Goal: Transaction & Acquisition: Subscribe to service/newsletter

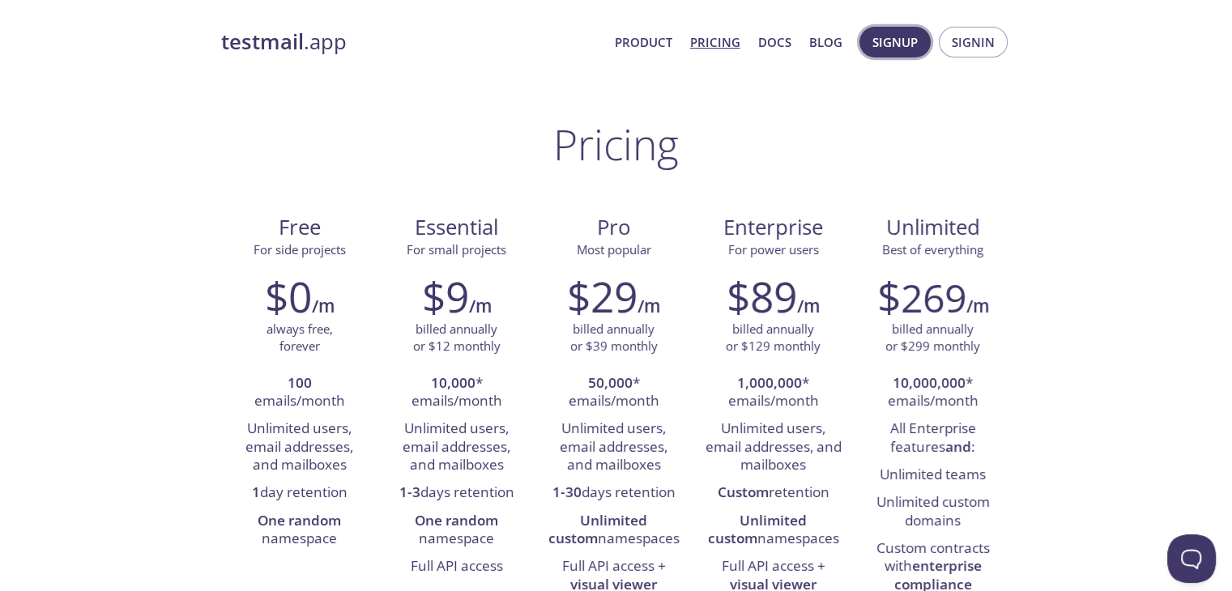
click at [886, 45] on span "Signup" at bounding box center [894, 42] width 45 height 21
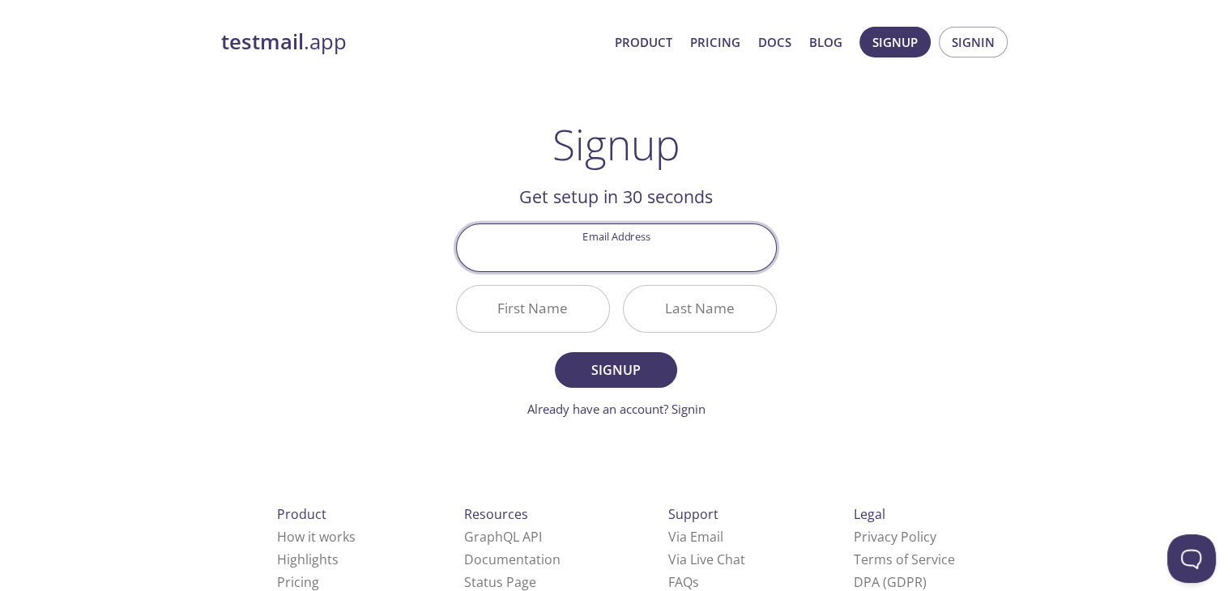
click at [666, 266] on input "Email Address" at bounding box center [616, 247] width 319 height 46
type input "[EMAIL_ADDRESS][DOMAIN_NAME]"
click at [530, 294] on input "First Name" at bounding box center [533, 309] width 152 height 46
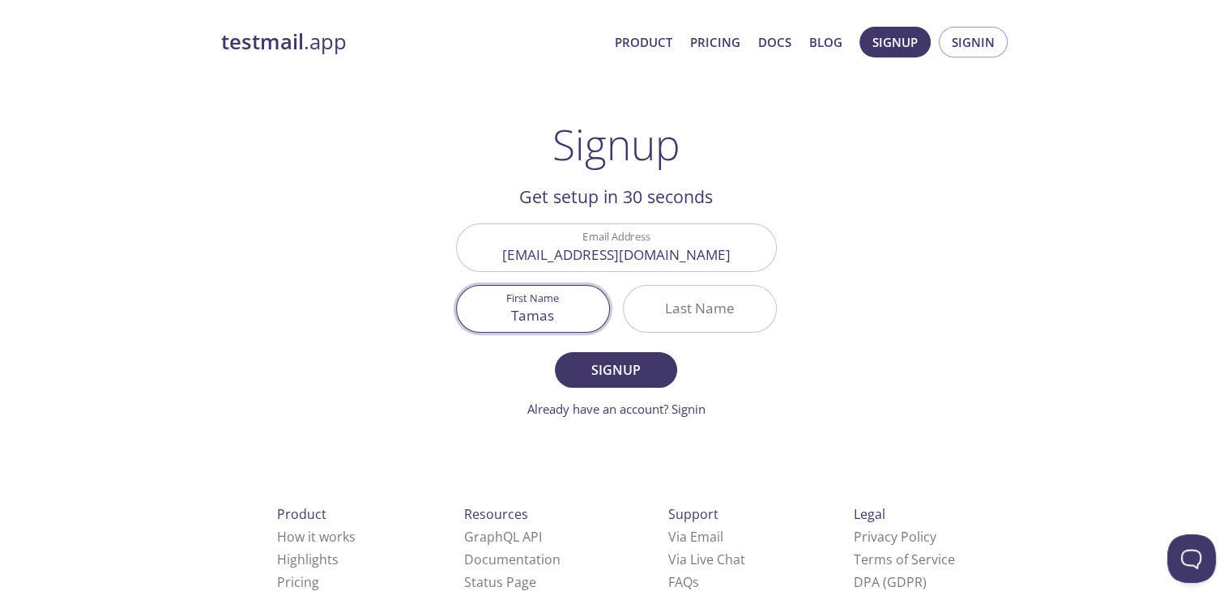
type input "Tamas"
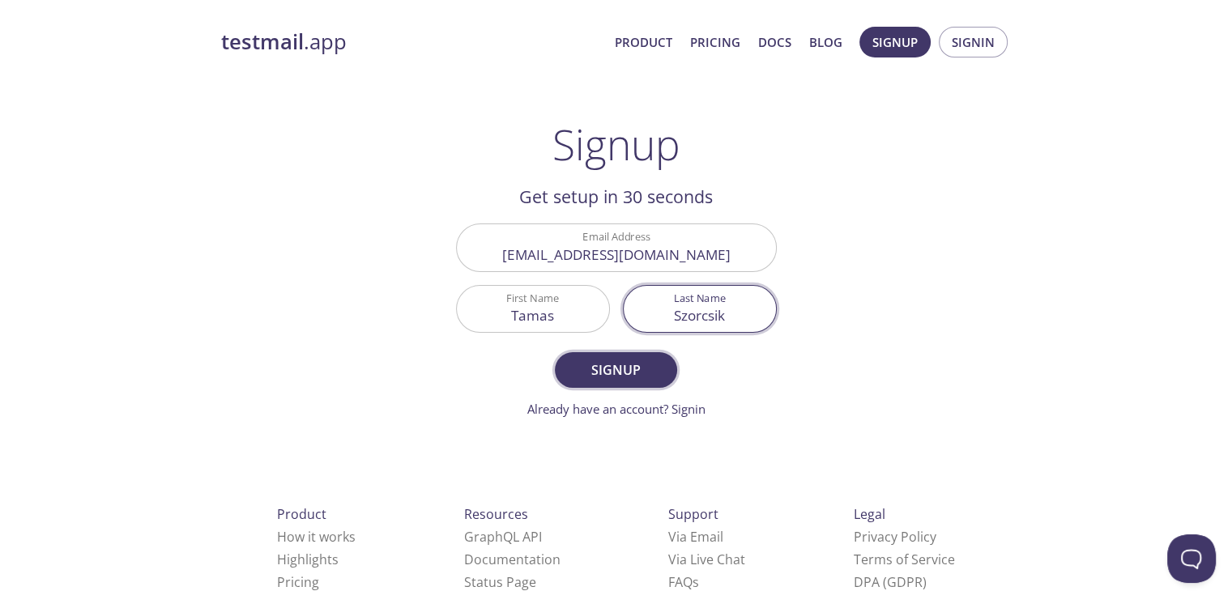
type input "Szorcsik"
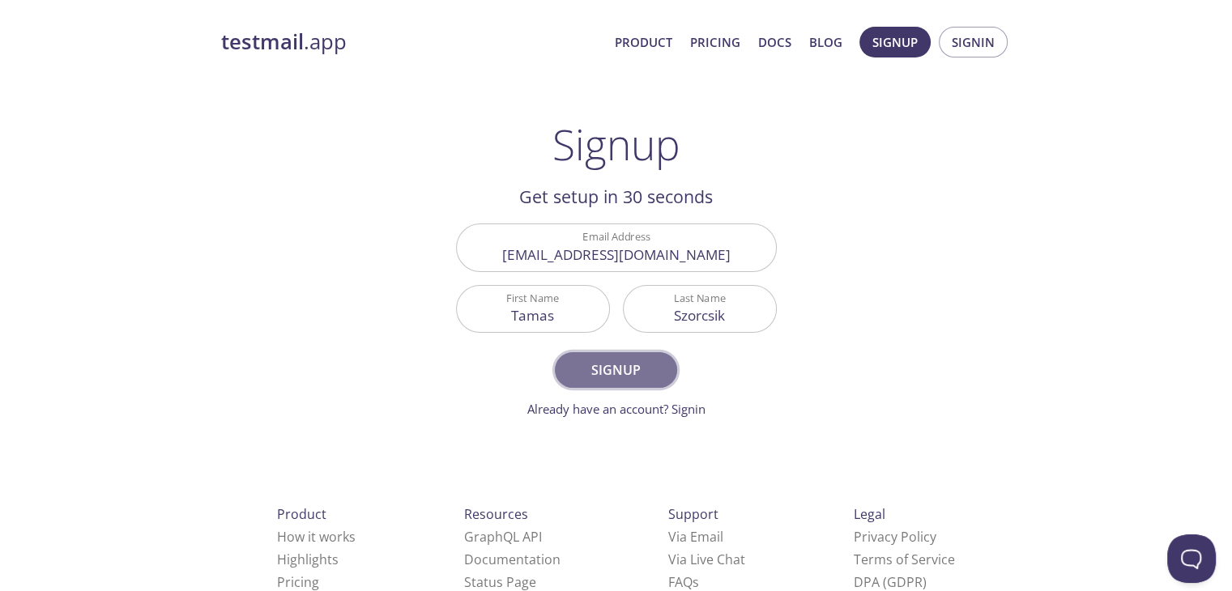
click at [570, 365] on button "Signup" at bounding box center [615, 370] width 121 height 36
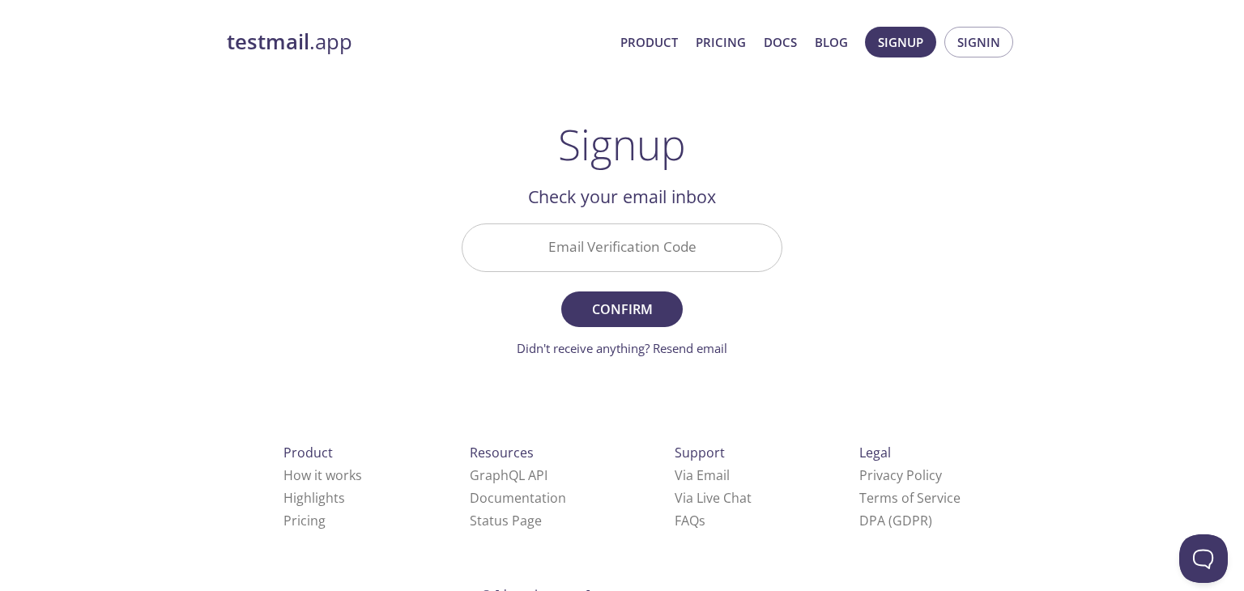
click at [643, 252] on input "Email Verification Code" at bounding box center [621, 247] width 319 height 46
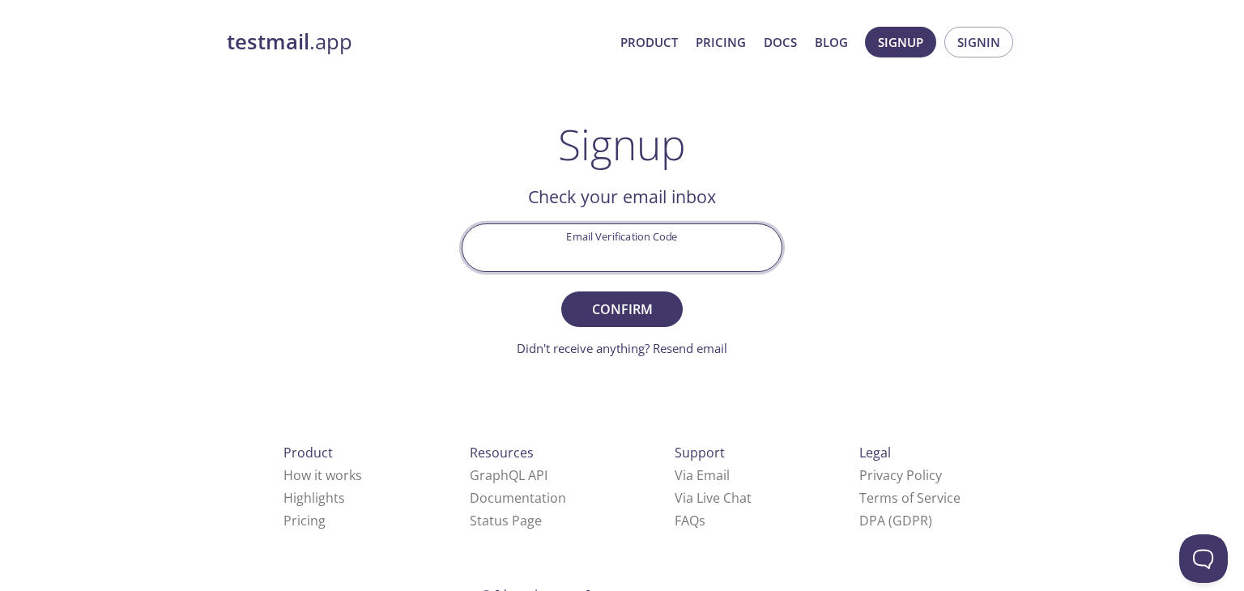
paste input "DDBACRP"
type input "DDBACRP"
click at [630, 301] on span "Confirm" at bounding box center [622, 309] width 86 height 23
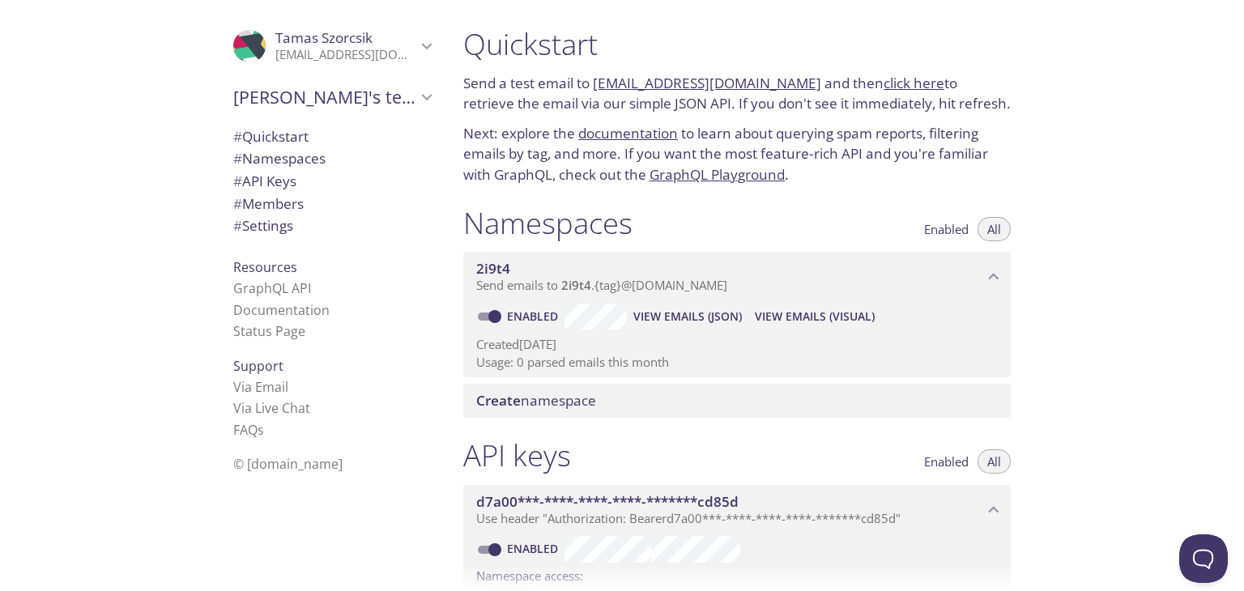
click at [608, 291] on span "Send emails to 2i9t4 . {tag} @[DOMAIN_NAME]" at bounding box center [601, 285] width 251 height 16
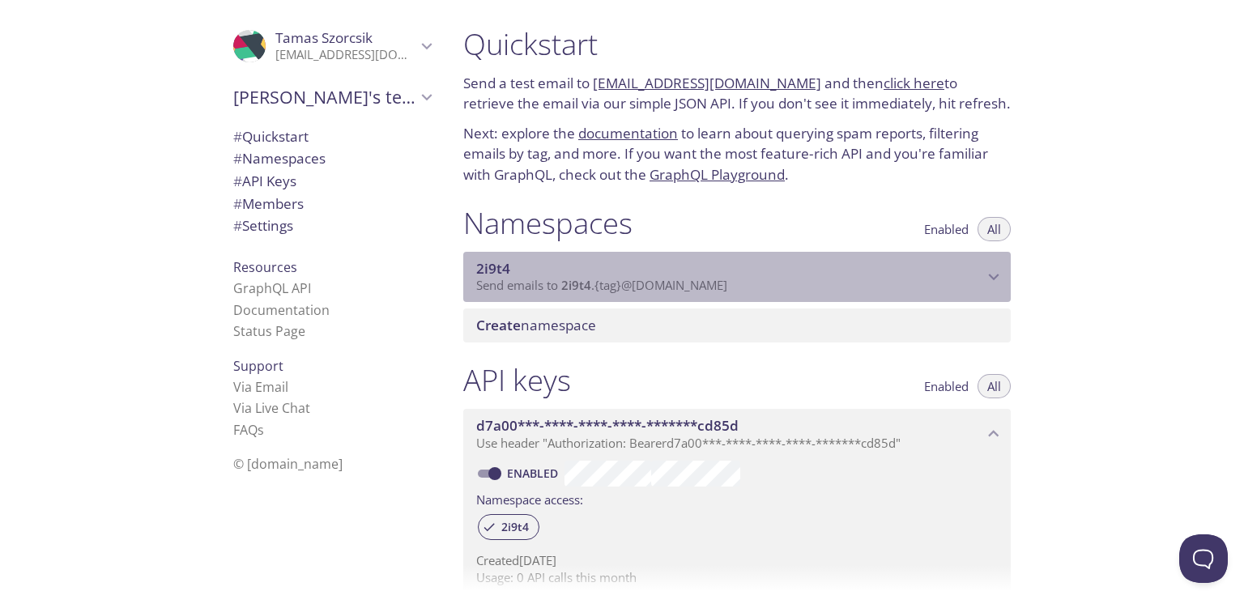
click at [608, 291] on span "Send emails to 2i9t4 . {tag} @[DOMAIN_NAME]" at bounding box center [601, 285] width 251 height 16
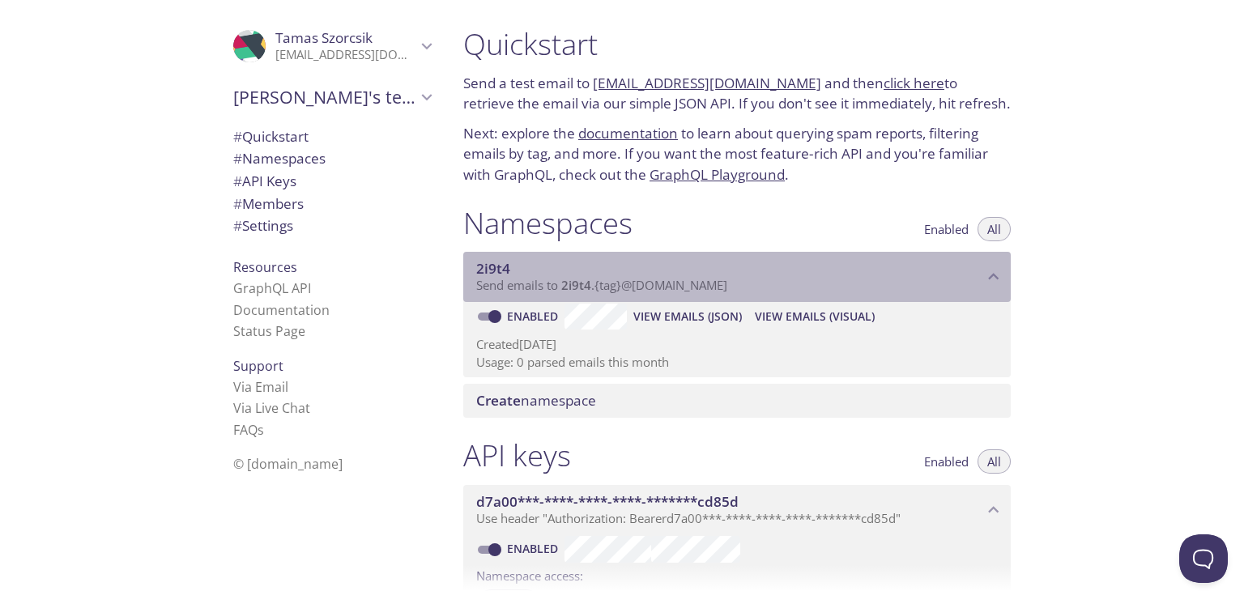
drag, startPoint x: 757, startPoint y: 290, endPoint x: 586, endPoint y: 283, distance: 171.0
click at [586, 283] on p "Send emails to 2i9t4 . {tag} @[DOMAIN_NAME]" at bounding box center [729, 286] width 507 height 16
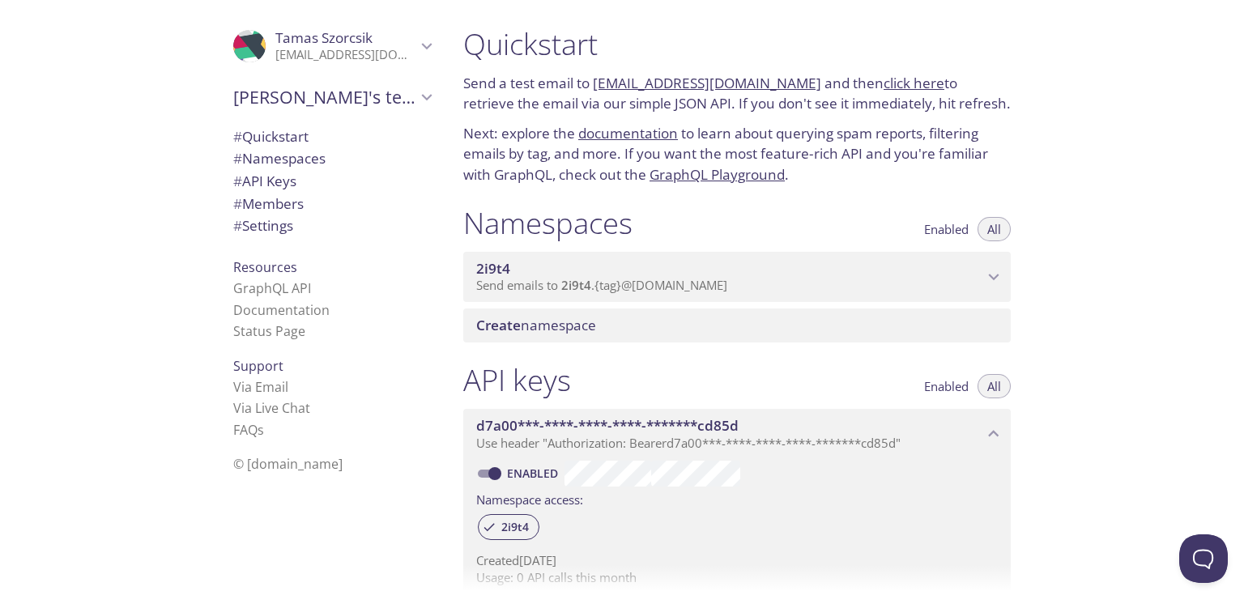
click at [645, 286] on span "Send emails to 2i9t4 . {tag} @[DOMAIN_NAME]" at bounding box center [601, 285] width 251 height 16
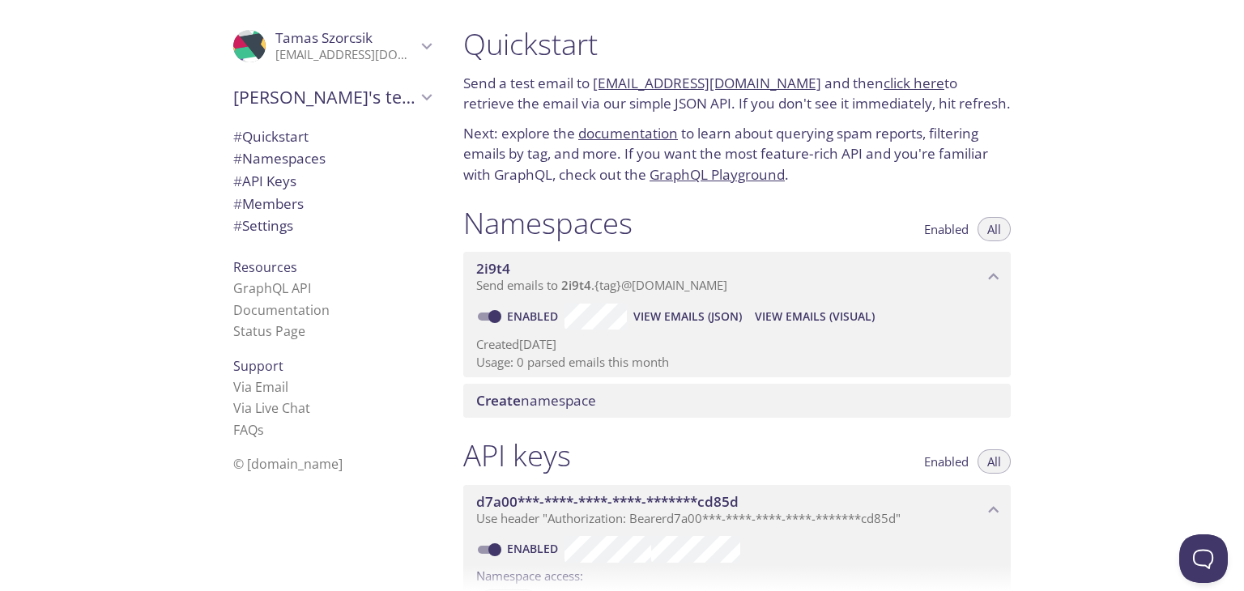
click at [680, 316] on span "View Emails (JSON)" at bounding box center [687, 316] width 109 height 19
click at [940, 229] on span "Enabled" at bounding box center [946, 229] width 45 height 0
click at [484, 266] on span "2i9t4" at bounding box center [493, 268] width 34 height 19
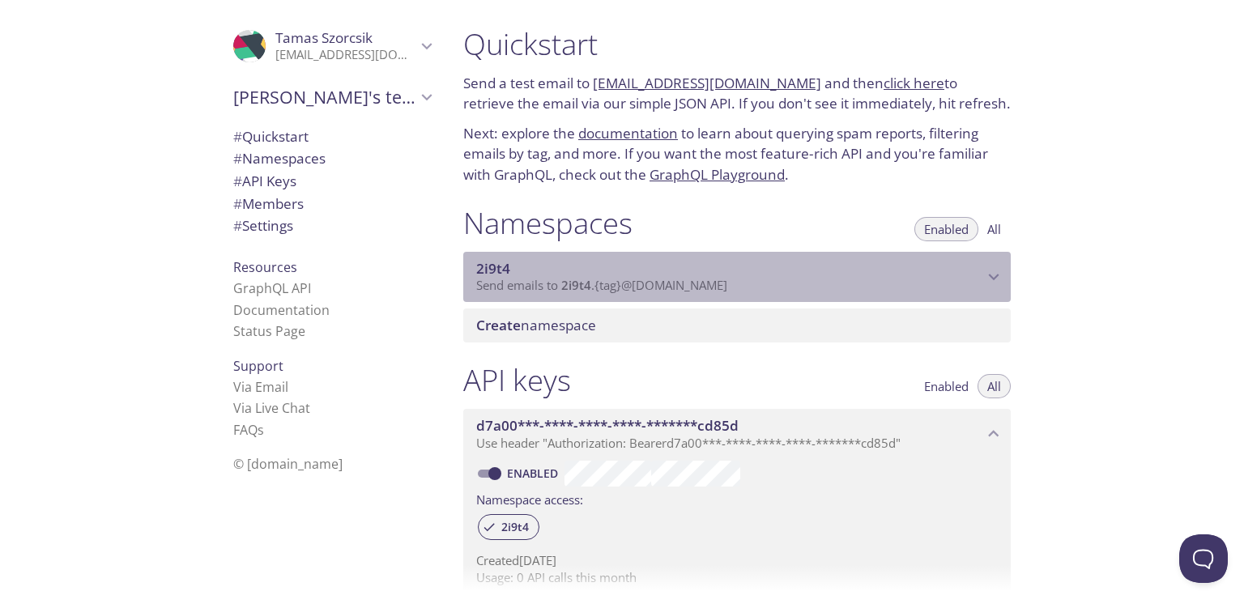
click at [484, 266] on span "2i9t4" at bounding box center [493, 268] width 34 height 19
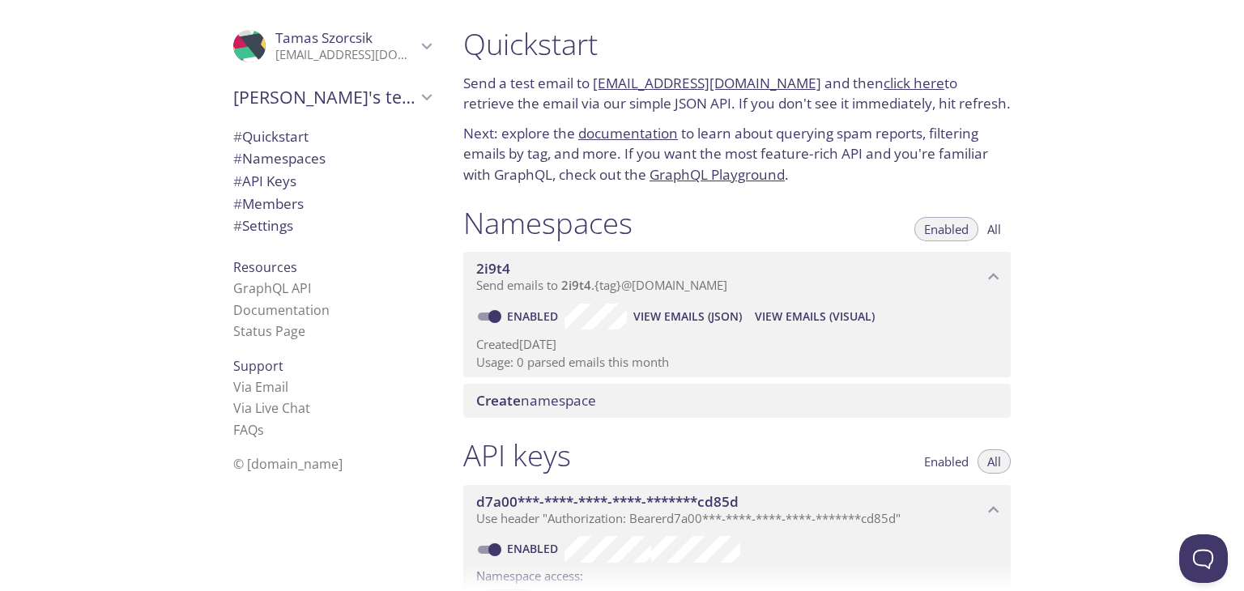
drag, startPoint x: 787, startPoint y: 84, endPoint x: 593, endPoint y: 75, distance: 194.6
click at [593, 75] on p "Send a test email to [EMAIL_ADDRESS][DOMAIN_NAME] and then click here to retrie…" at bounding box center [736, 93] width 547 height 41
copy link "[EMAIL_ADDRESS][DOMAIN_NAME]"
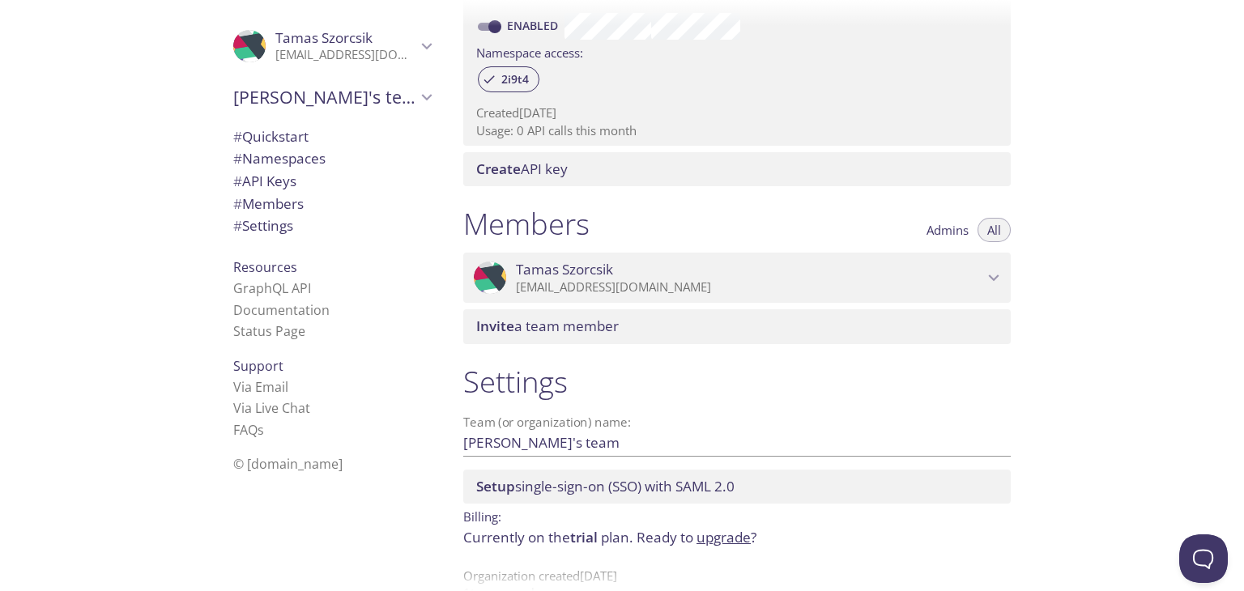
scroll to position [560, 0]
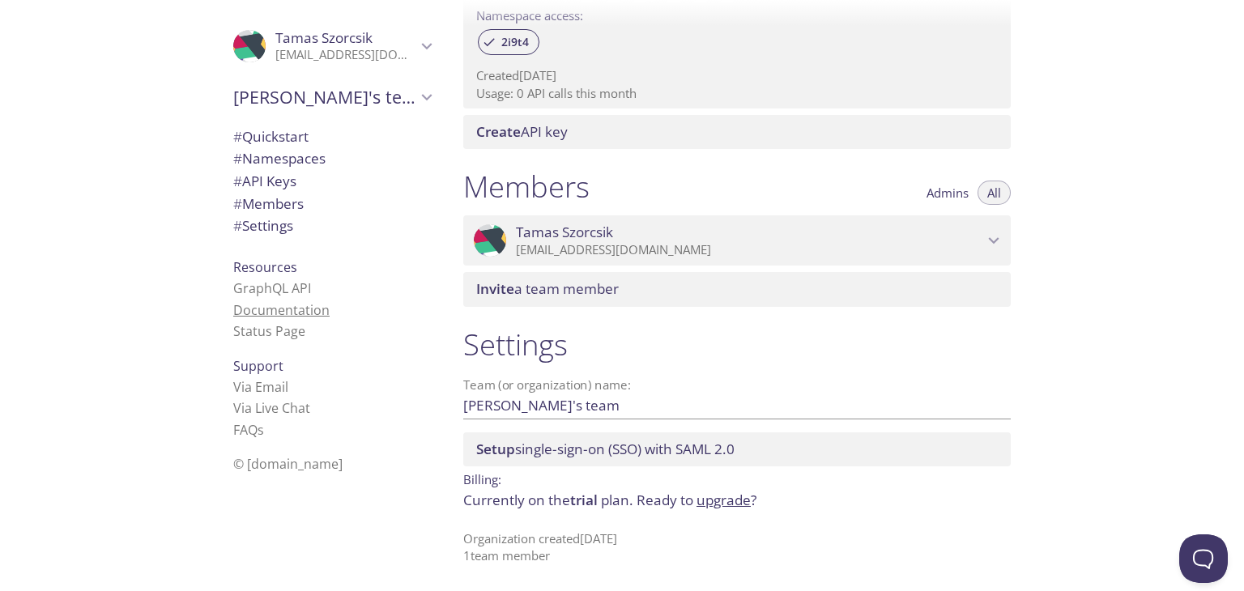
click at [279, 310] on link "Documentation" at bounding box center [281, 310] width 96 height 18
click at [249, 225] on span "# Settings" at bounding box center [263, 225] width 60 height 19
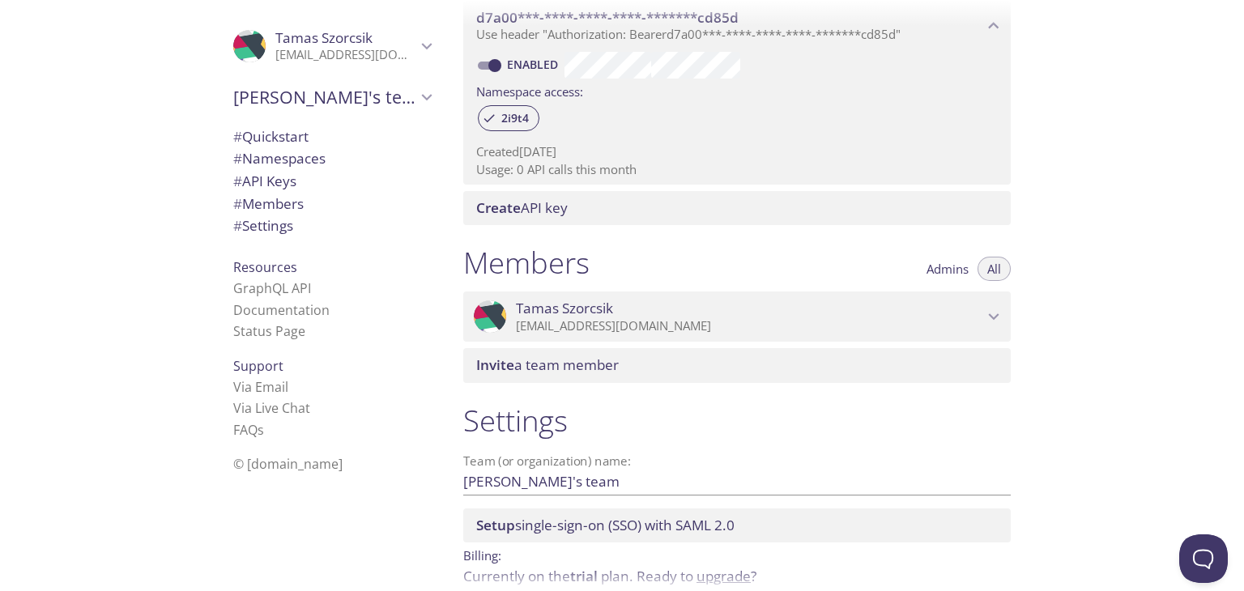
scroll to position [486, 0]
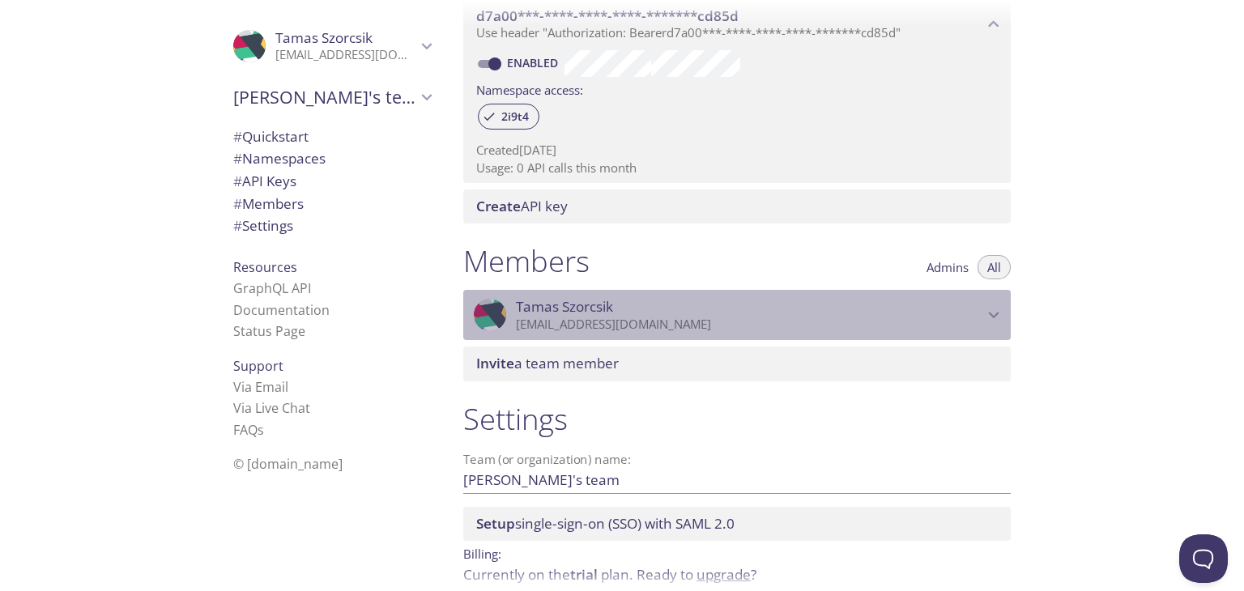
click at [999, 313] on icon "Tamas Szorcsik" at bounding box center [993, 315] width 21 height 21
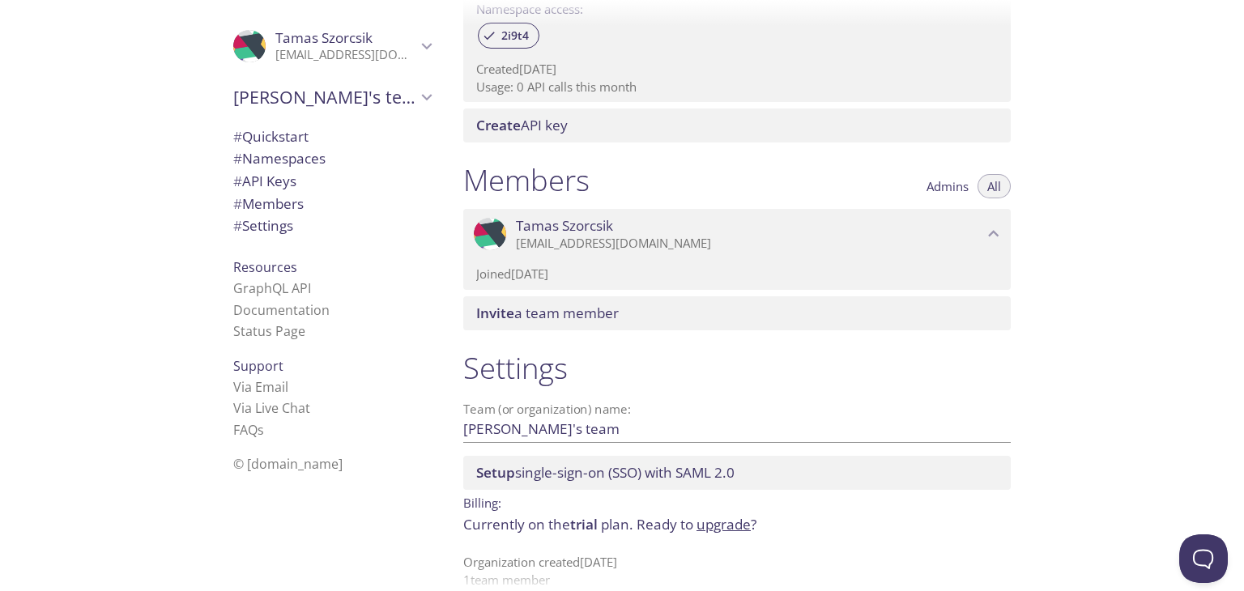
scroll to position [590, 0]
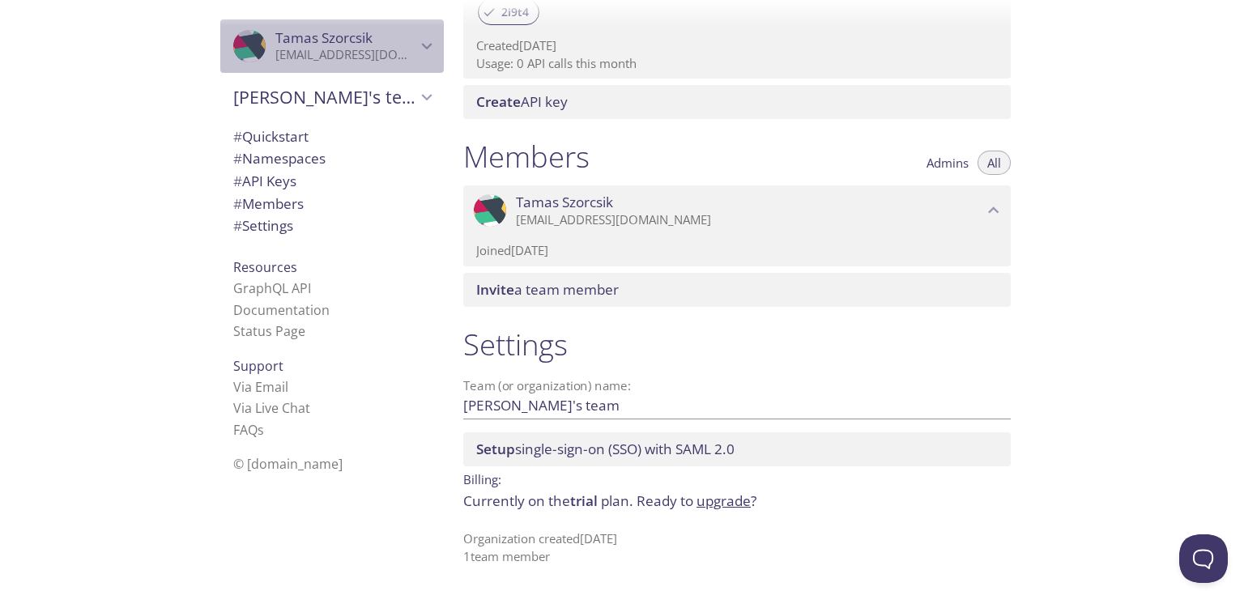
click at [392, 38] on span "[PERSON_NAME]" at bounding box center [345, 38] width 141 height 18
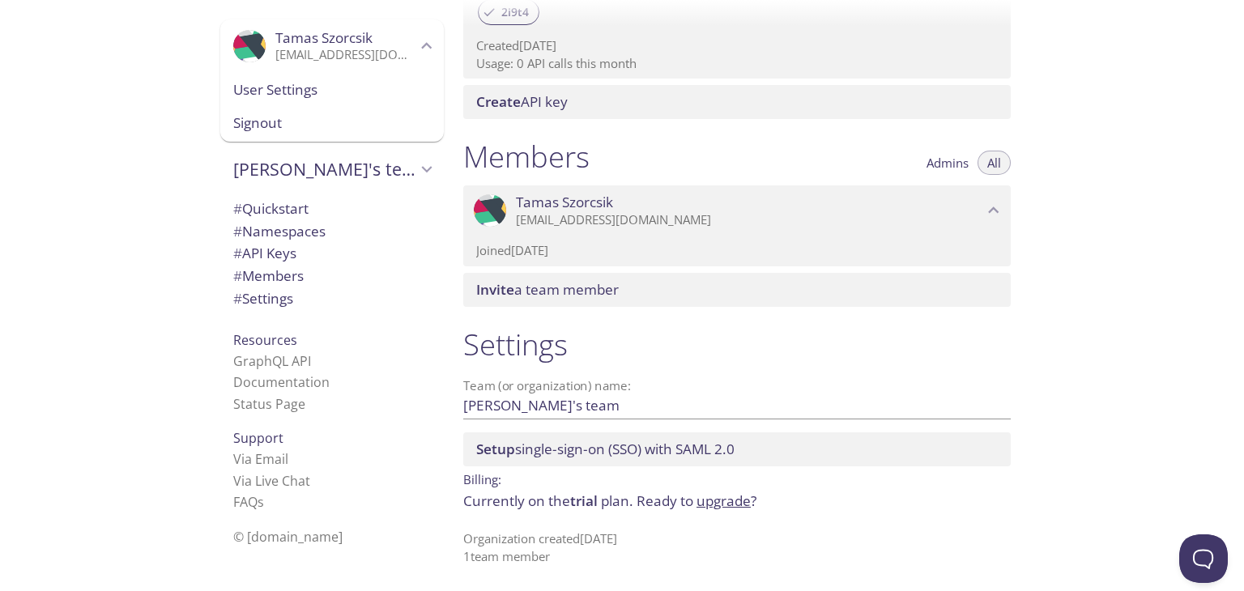
click at [302, 97] on span "User Settings" at bounding box center [332, 89] width 198 height 21
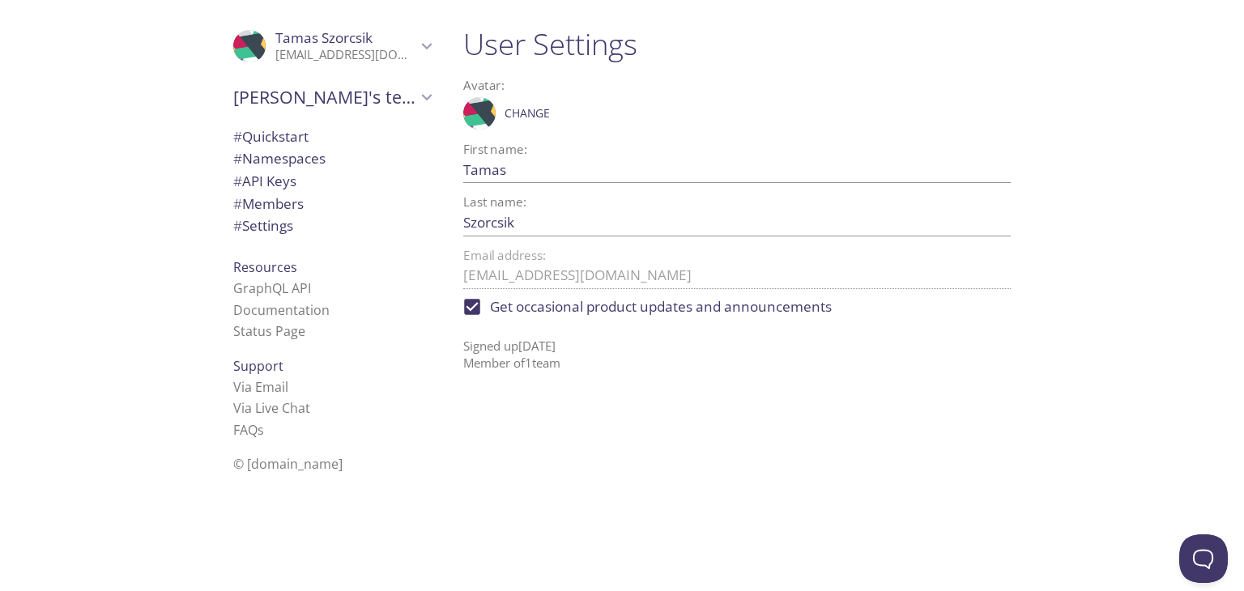
click at [323, 98] on span "[PERSON_NAME]'s team" at bounding box center [324, 97] width 183 height 23
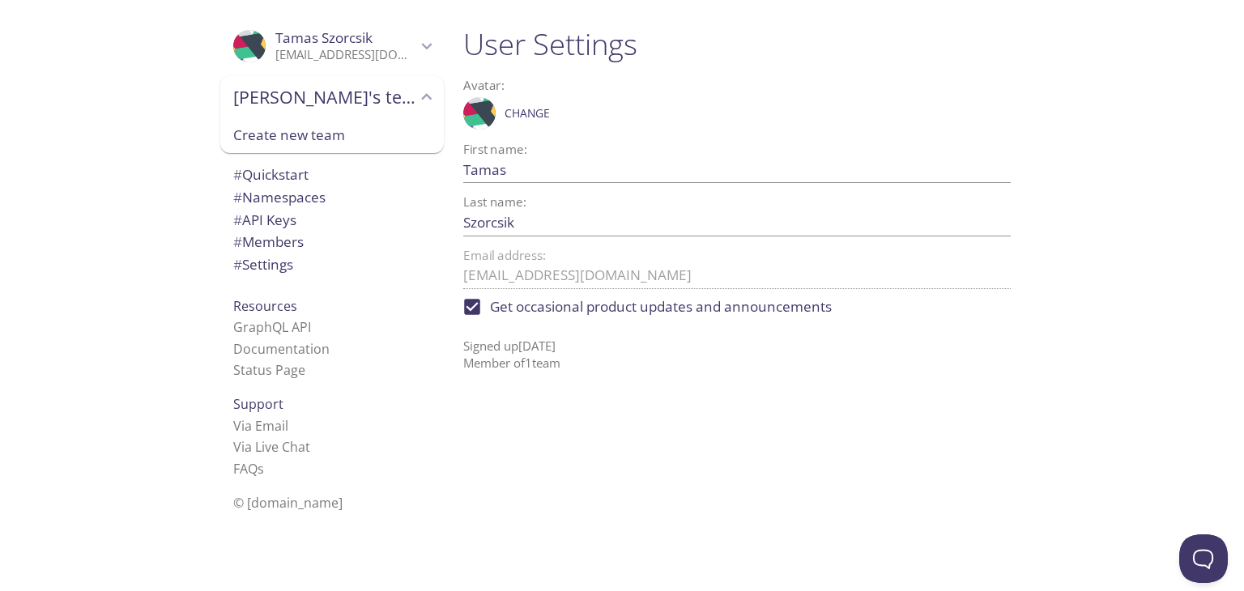
click at [207, 231] on div ".cls-1 { fill: #6d5ca8; } .cls-2 { fill: #3fc191; } .cls-3 { fill: #3b4752; } .…" at bounding box center [328, 295] width 243 height 591
